Goal: Navigation & Orientation: Find specific page/section

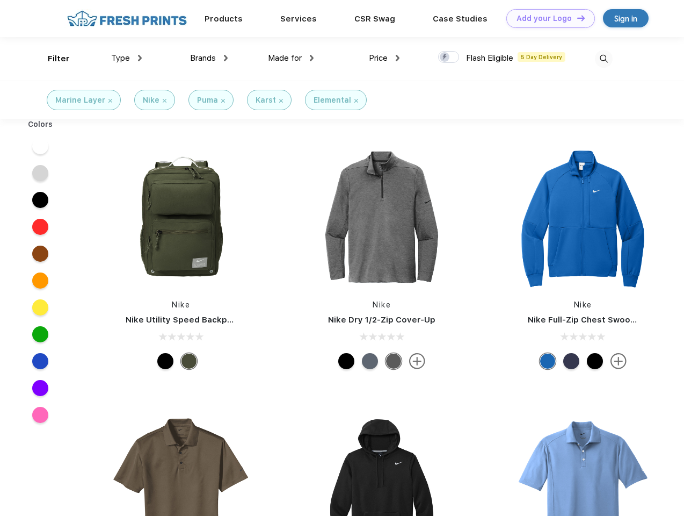
click at [547, 18] on link "Add your Logo Design Tool" at bounding box center [550, 18] width 89 height 19
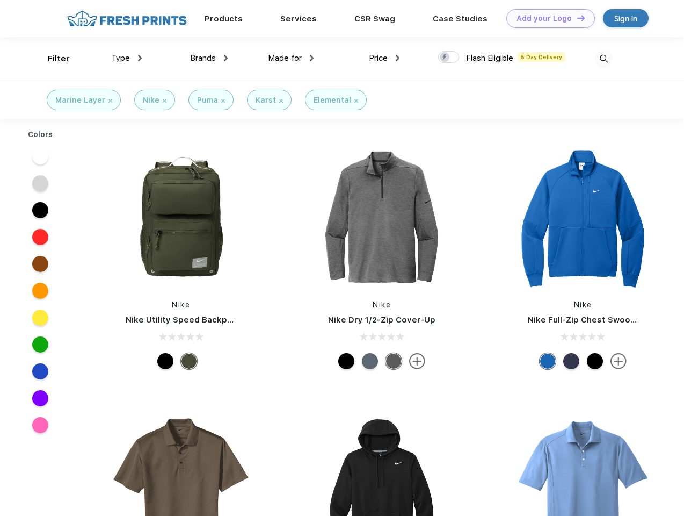
click at [0, 0] on div "Design Tool" at bounding box center [0, 0] width 0 height 0
click at [576, 18] on link "Add your Logo Design Tool" at bounding box center [550, 18] width 89 height 19
click at [52, 59] on div "Filter" at bounding box center [59, 59] width 22 height 12
click at [127, 58] on span "Type" at bounding box center [120, 58] width 19 height 10
click at [209, 58] on span "Brands" at bounding box center [203, 58] width 26 height 10
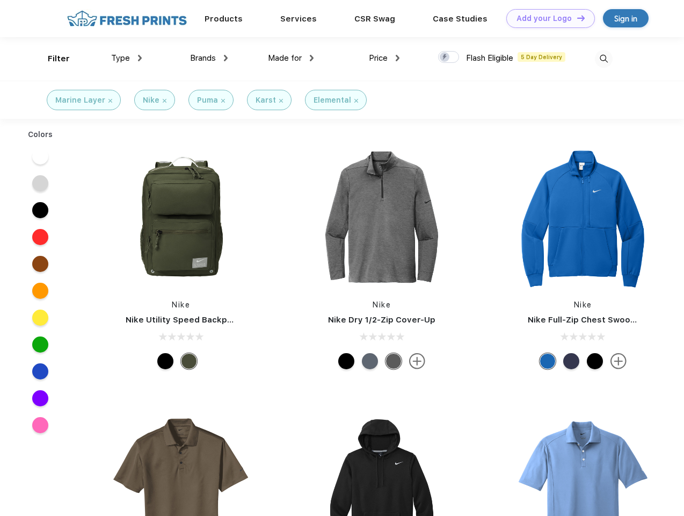
click at [291, 58] on span "Made for" at bounding box center [285, 58] width 34 height 10
click at [385, 58] on span "Price" at bounding box center [378, 58] width 19 height 10
click at [449, 57] on div at bounding box center [448, 57] width 21 height 12
click at [445, 57] on input "checkbox" at bounding box center [441, 53] width 7 height 7
click at [604, 59] on img at bounding box center [604, 59] width 18 height 18
